Goal: Information Seeking & Learning: Learn about a topic

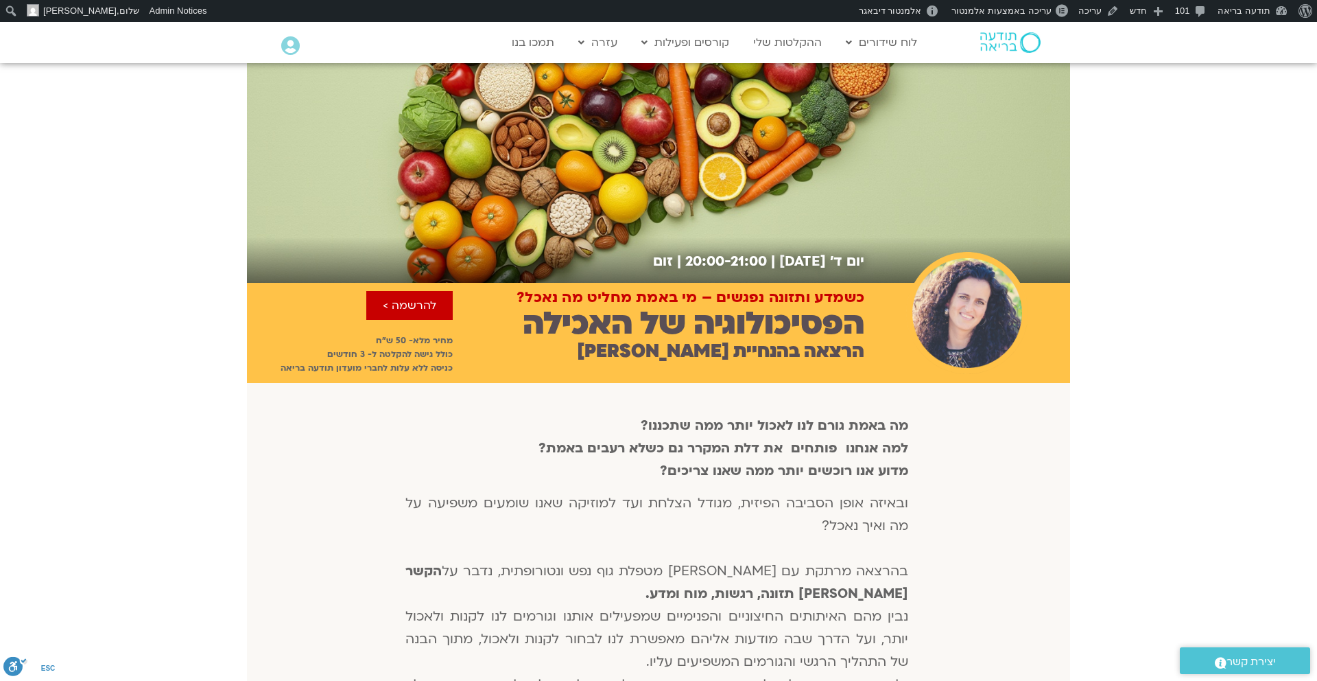
click at [819, 263] on h2 "יום ד׳ 3.9.25 | 20:00-21:00 | זום" at bounding box center [556, 261] width 618 height 16
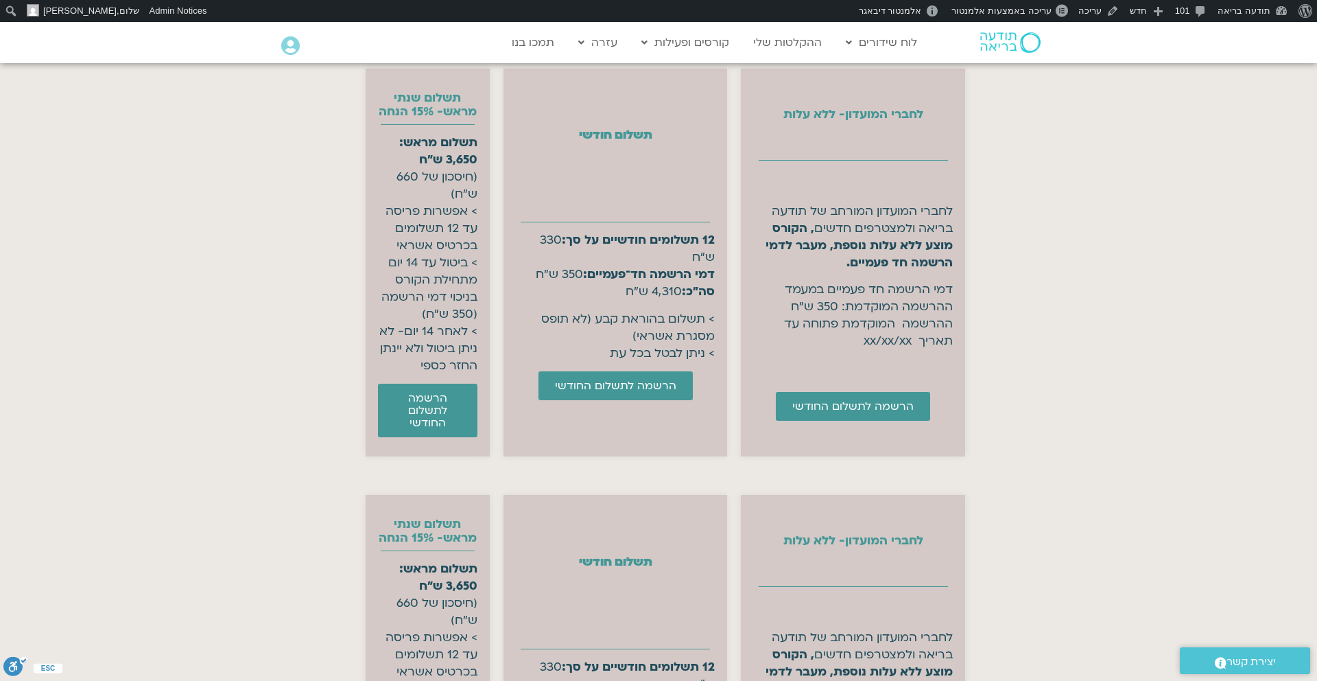
scroll to position [5519, 0]
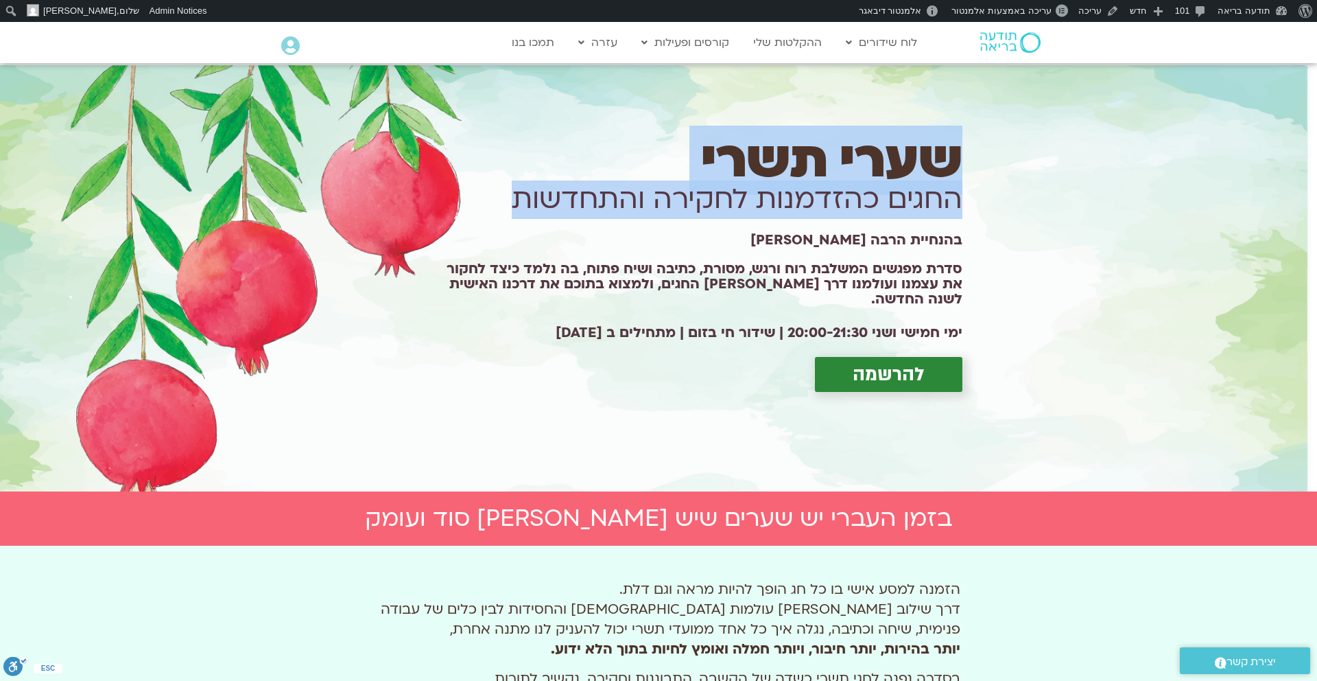
drag, startPoint x: 1005, startPoint y: 159, endPoint x: 502, endPoint y: 227, distance: 507.5
click at [502, 227] on div "שערי תשרי החגים כהזדמנות לחקירה והתחדשות בהנחיית הרבה מירה רגב סדרת מפגשים המשל…" at bounding box center [652, 277] width 1317 height 428
copy div "שערי תשרי החגים כהזדמנות לחקירה והתחדשות"
